Goal: Check status: Check status

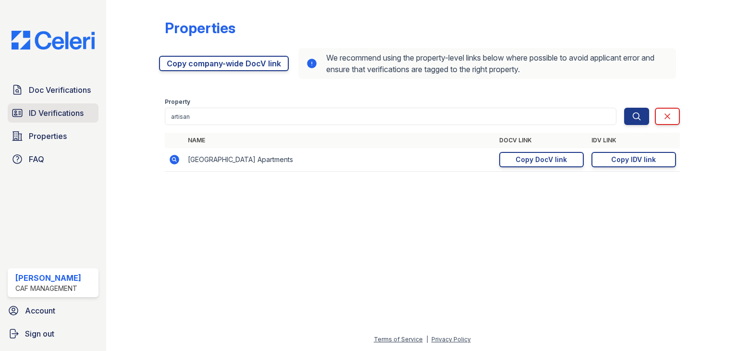
click at [75, 110] on span "ID Verifications" at bounding box center [56, 113] width 55 height 12
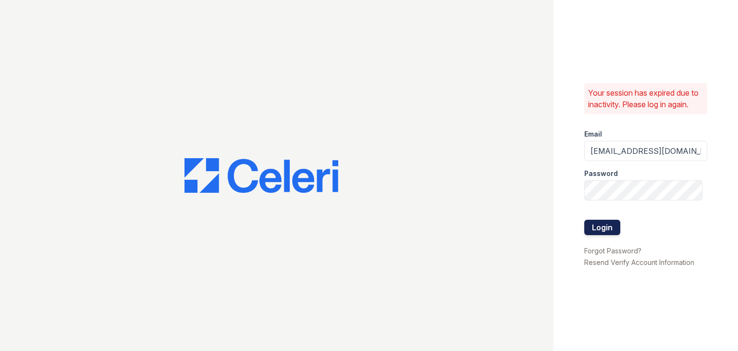
click at [609, 228] on button "Login" at bounding box center [602, 226] width 36 height 15
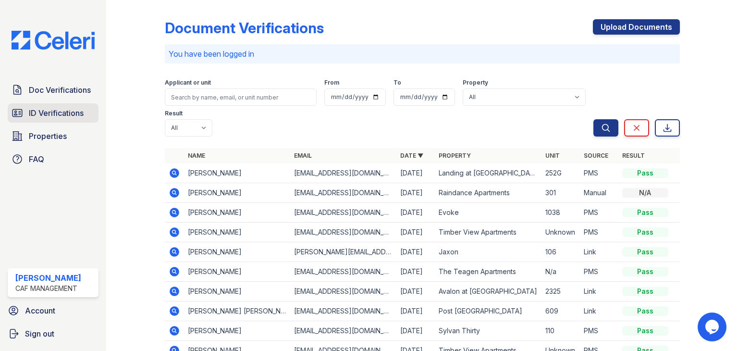
click at [56, 114] on span "ID Verifications" at bounding box center [56, 113] width 55 height 12
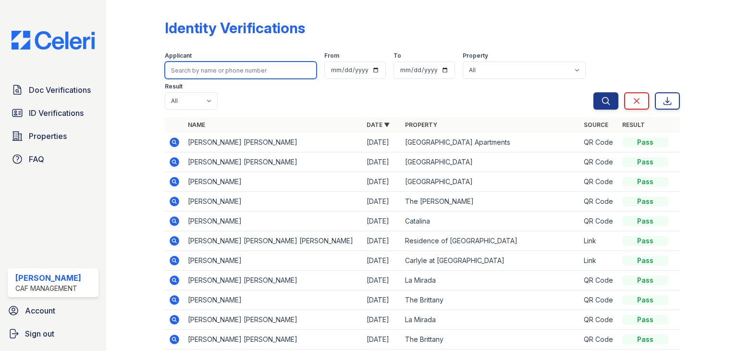
click at [264, 67] on input "search" at bounding box center [241, 69] width 152 height 17
type input "Jocelyn Salgado"
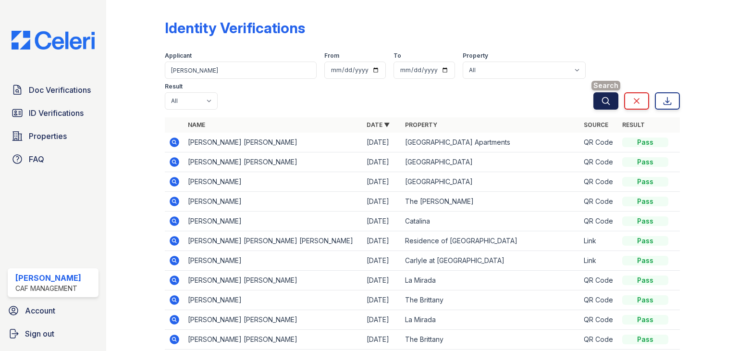
click at [601, 98] on icon "submit" at bounding box center [606, 101] width 10 height 10
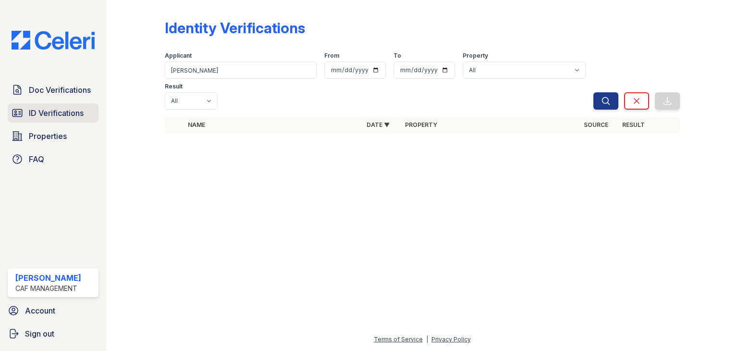
click at [67, 104] on link "ID Verifications" at bounding box center [53, 112] width 91 height 19
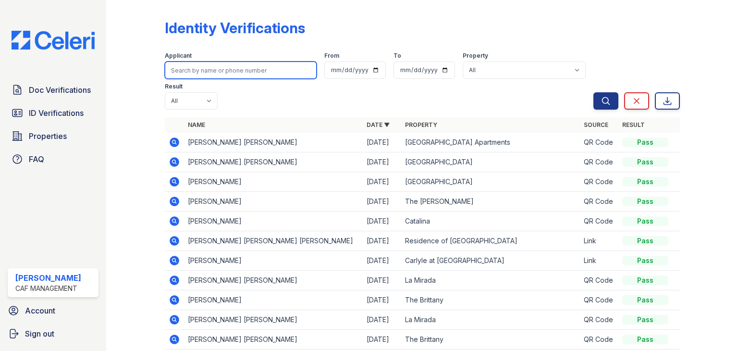
click at [186, 62] on input "search" at bounding box center [241, 69] width 152 height 17
type input "Jocelyn Salgado"
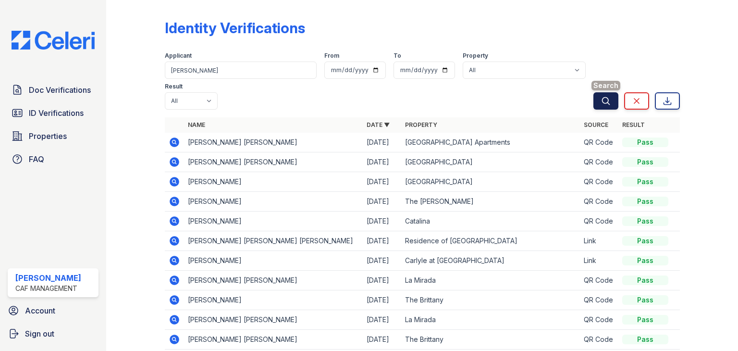
click at [602, 98] on icon "submit" at bounding box center [605, 100] width 7 height 7
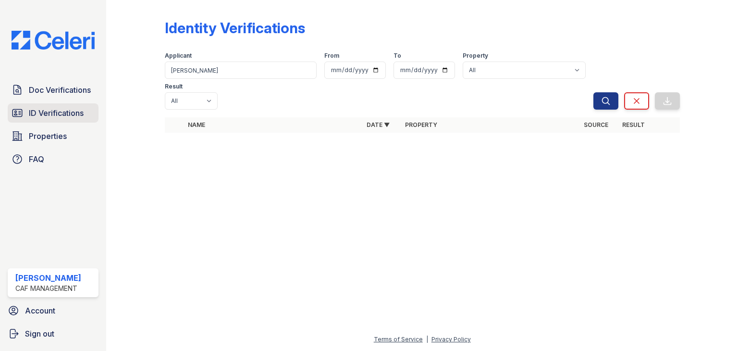
click at [69, 113] on span "ID Verifications" at bounding box center [56, 113] width 55 height 12
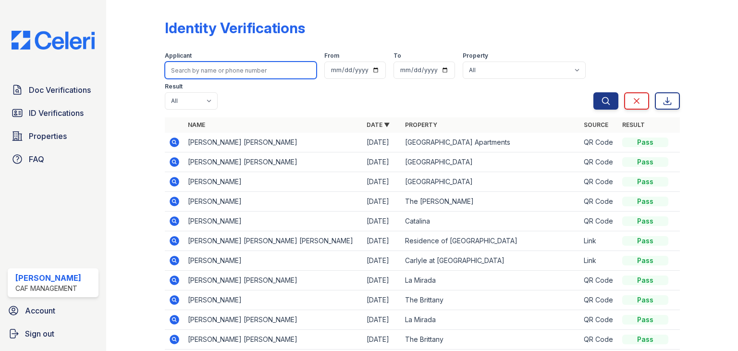
click at [201, 62] on input "search" at bounding box center [241, 69] width 152 height 17
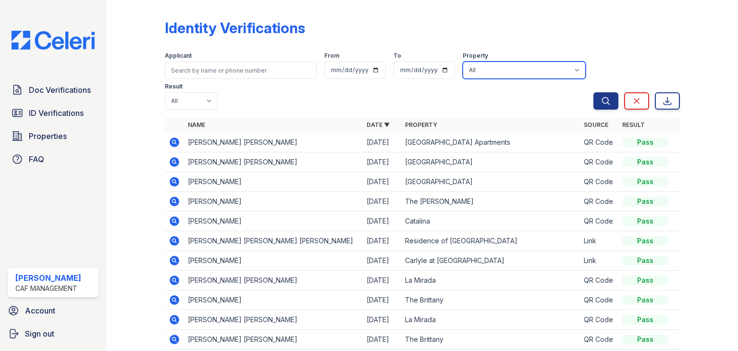
click at [470, 65] on select "All 2929 Wycliff 29 Fifty 4443 Ocean Drive Arioso Apartments Artisan Park Apart…" at bounding box center [524, 69] width 123 height 17
select select "4416"
click at [463, 61] on select "All 2929 Wycliff 29 Fifty 4443 Ocean Drive Arioso Apartments Artisan Park Apart…" at bounding box center [524, 69] width 123 height 17
click at [601, 107] on button "Search" at bounding box center [605, 100] width 25 height 17
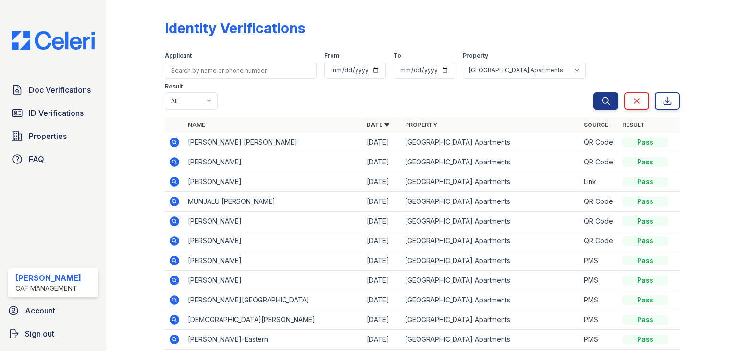
click at [175, 182] on icon at bounding box center [175, 182] width 10 height 10
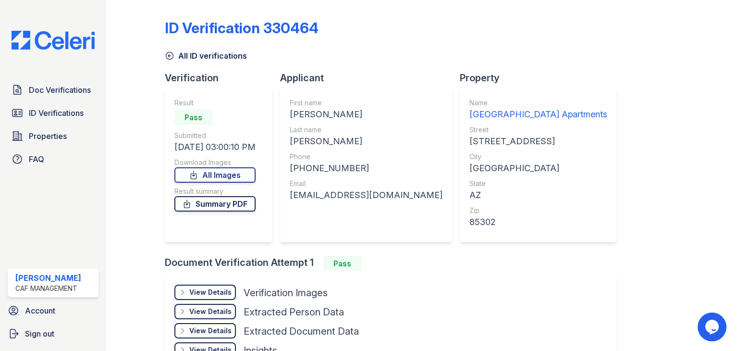
click at [206, 208] on link "Summary PDF" at bounding box center [214, 203] width 81 height 15
click at [165, 56] on icon at bounding box center [170, 56] width 10 height 10
